Goal: Information Seeking & Learning: Learn about a topic

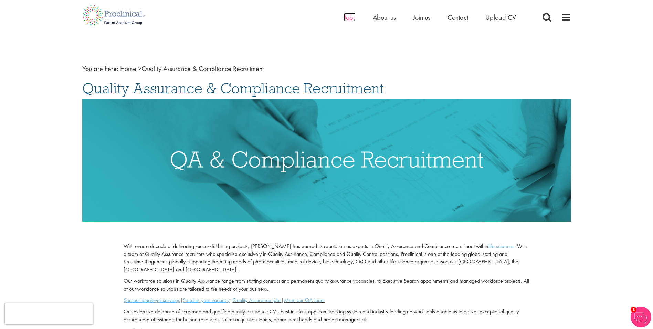
click at [354, 18] on span "Jobs" at bounding box center [350, 17] width 12 height 9
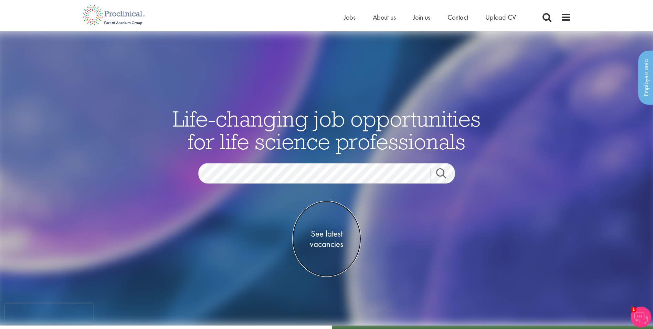
click at [339, 235] on span "See latest vacancies" at bounding box center [326, 238] width 69 height 21
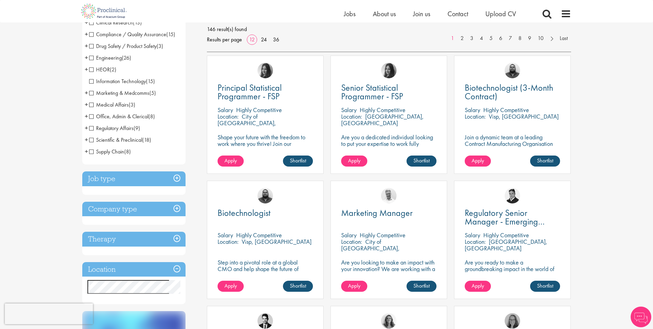
scroll to position [103, 0]
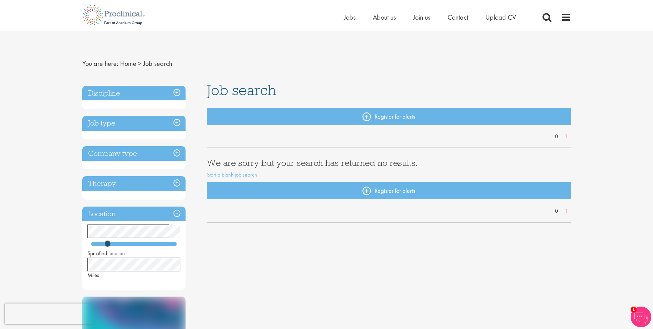
click at [68, 260] on div "You are here: Home > Job search Discipline Job type Company type Therapy Locati…" at bounding box center [326, 331] width 653 height 663
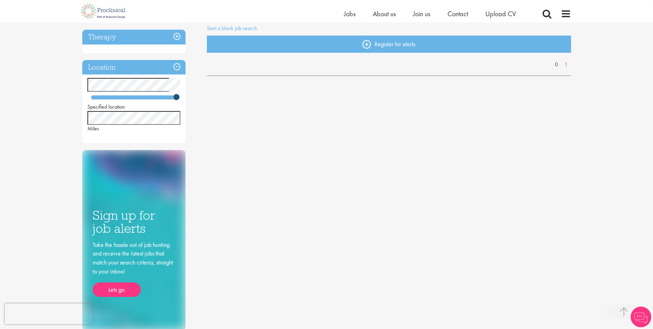
scroll to position [34, 0]
